Goal: Information Seeking & Learning: Check status

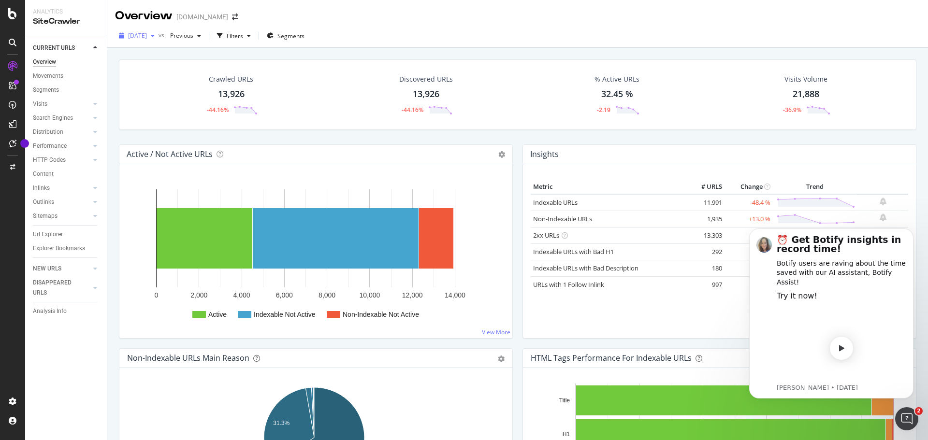
click at [147, 38] on span "[DATE]" at bounding box center [137, 35] width 19 height 8
click at [167, 69] on div "[DATE]" at bounding box center [154, 70] width 50 height 9
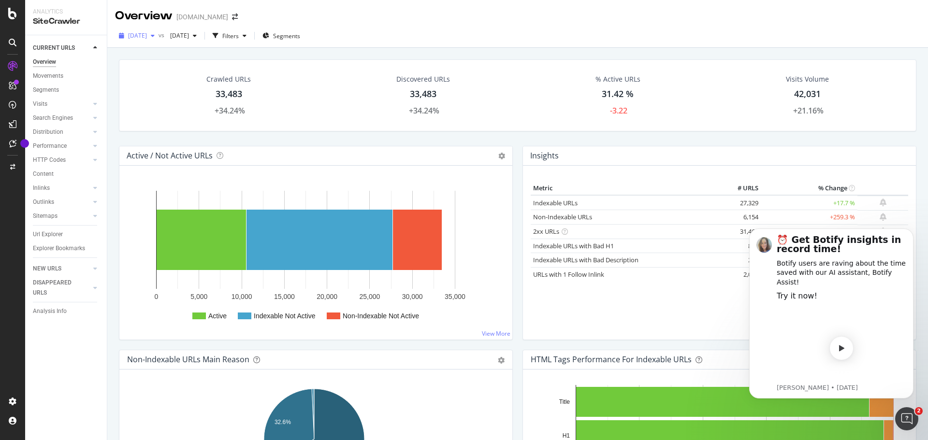
click at [159, 37] on div "button" at bounding box center [153, 36] width 12 height 6
click at [50, 68] on div "Overview" at bounding box center [37, 63] width 25 height 8
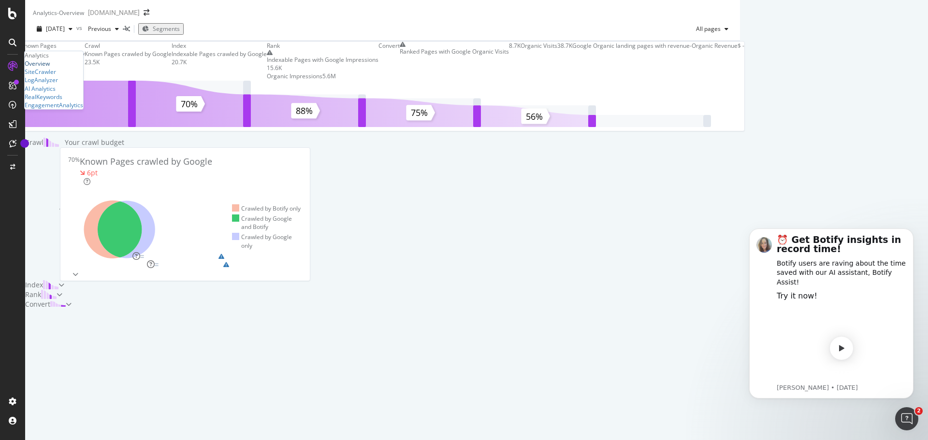
click at [50, 68] on div "Overview" at bounding box center [37, 63] width 25 height 8
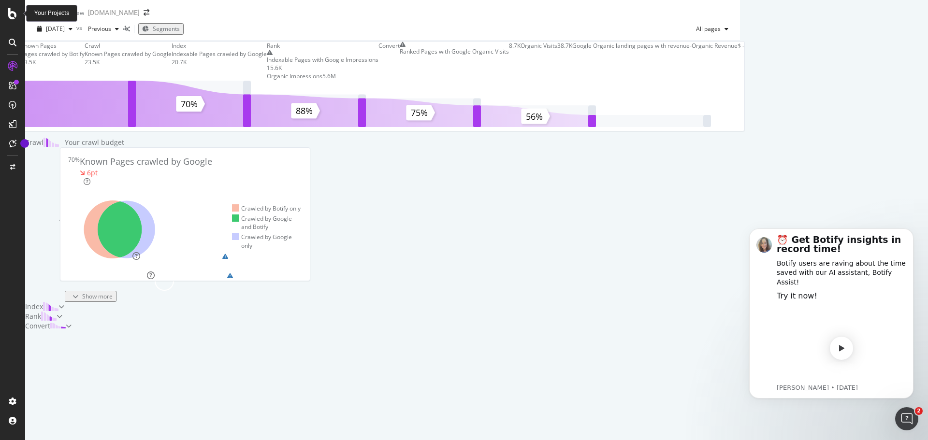
click at [13, 13] on icon at bounding box center [12, 14] width 9 height 12
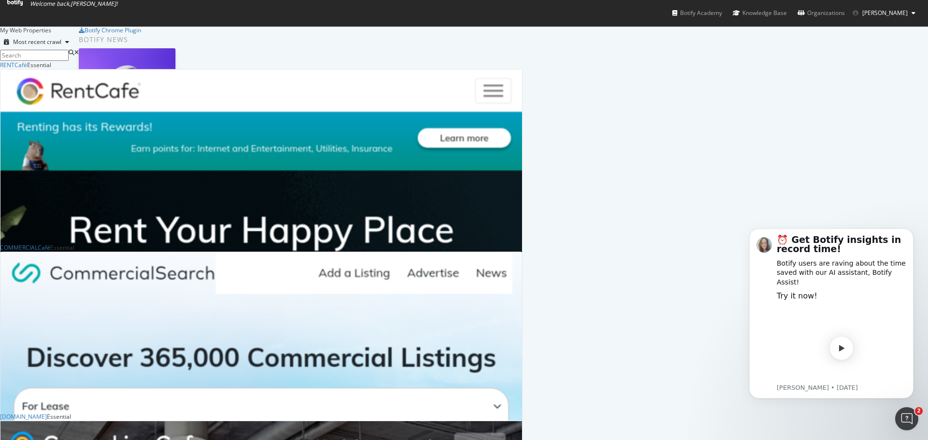
scroll to position [193, 0]
